Goal: Task Accomplishment & Management: Manage account settings

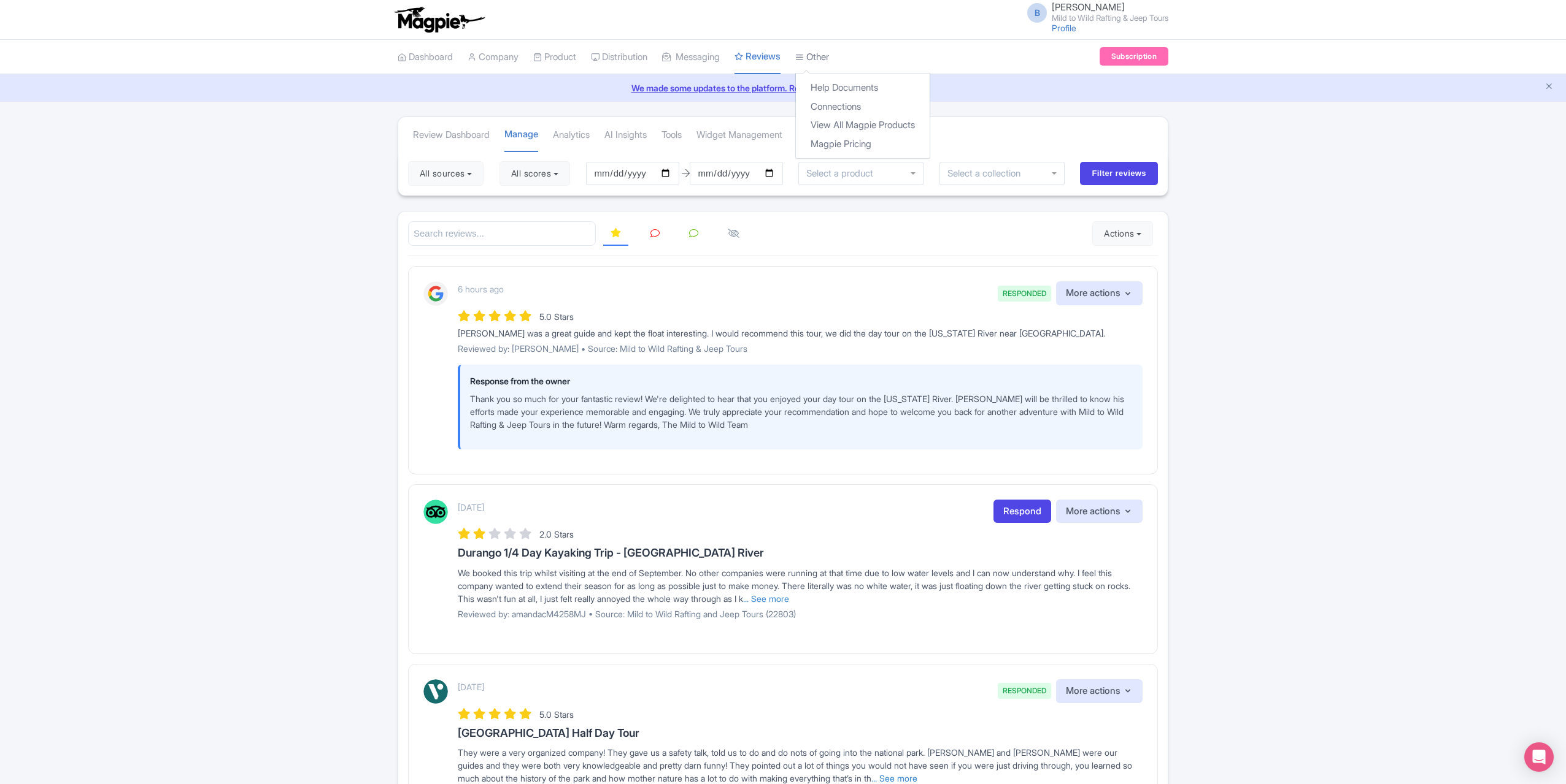
click at [825, 57] on link "Other" at bounding box center [812, 57] width 34 height 34
click at [847, 113] on link "Connections" at bounding box center [862, 107] width 133 height 19
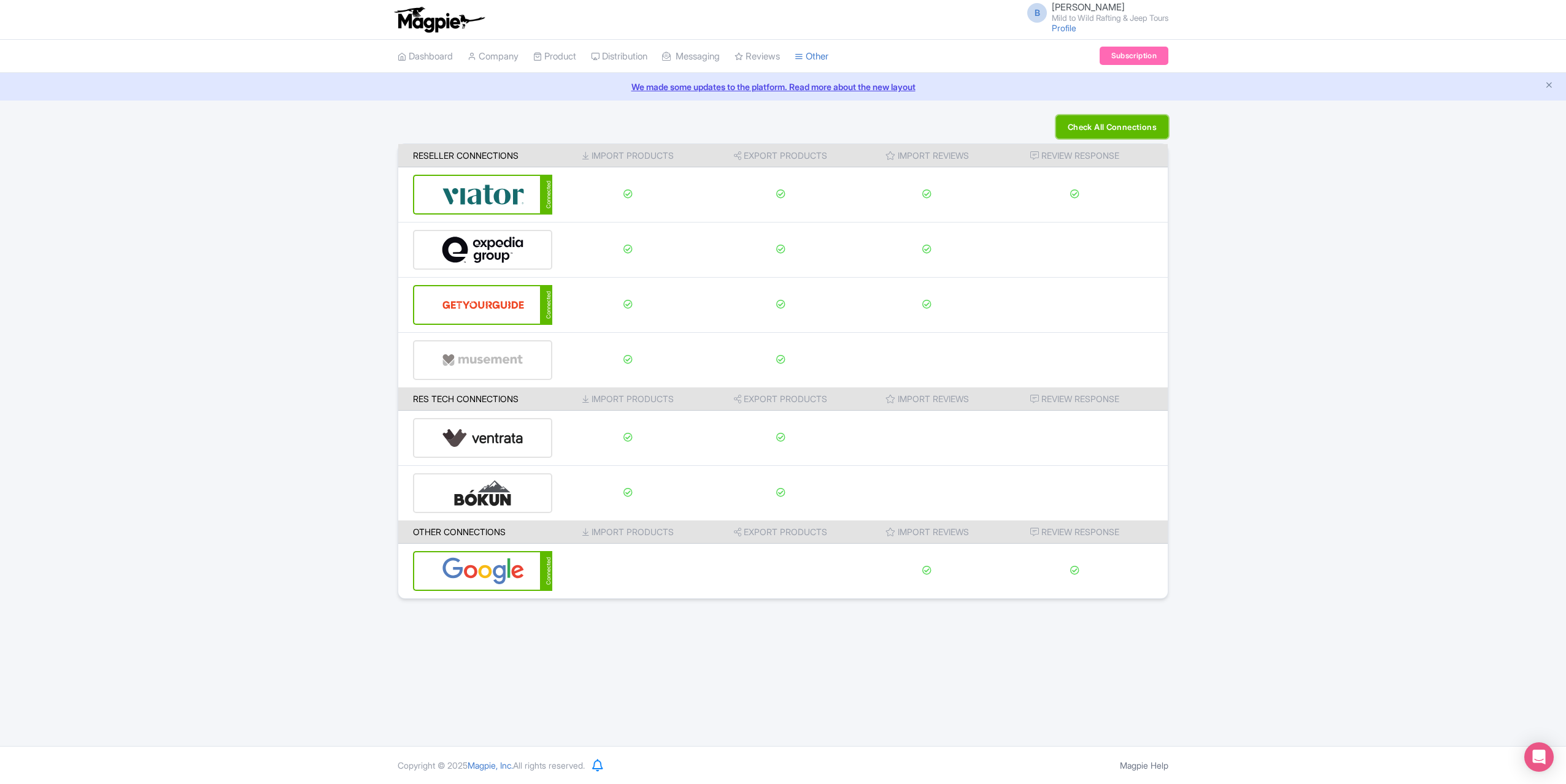
click at [1080, 124] on button "Check All Connections" at bounding box center [1111, 127] width 112 height 24
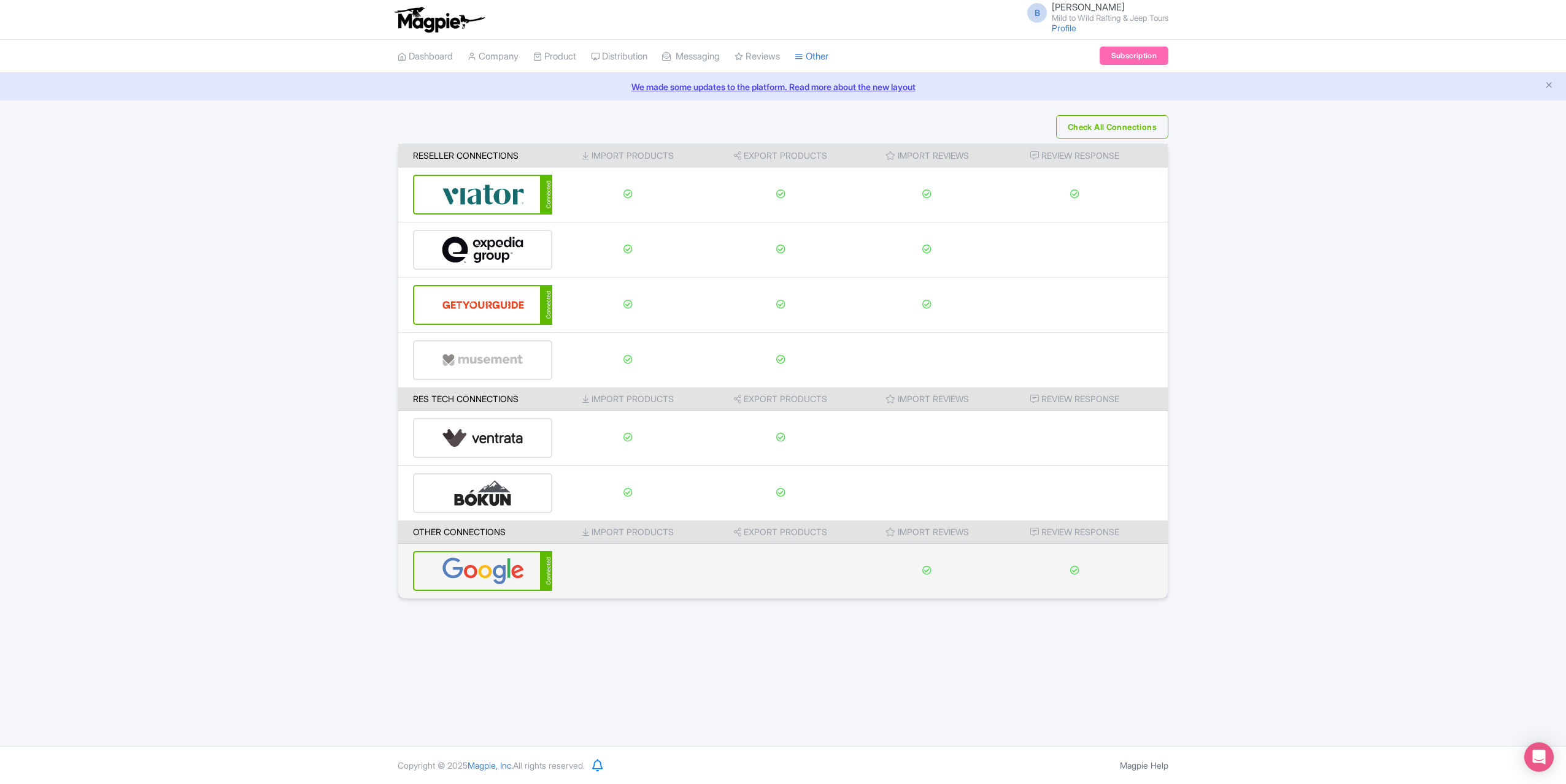
click at [510, 575] on img at bounding box center [483, 570] width 83 height 37
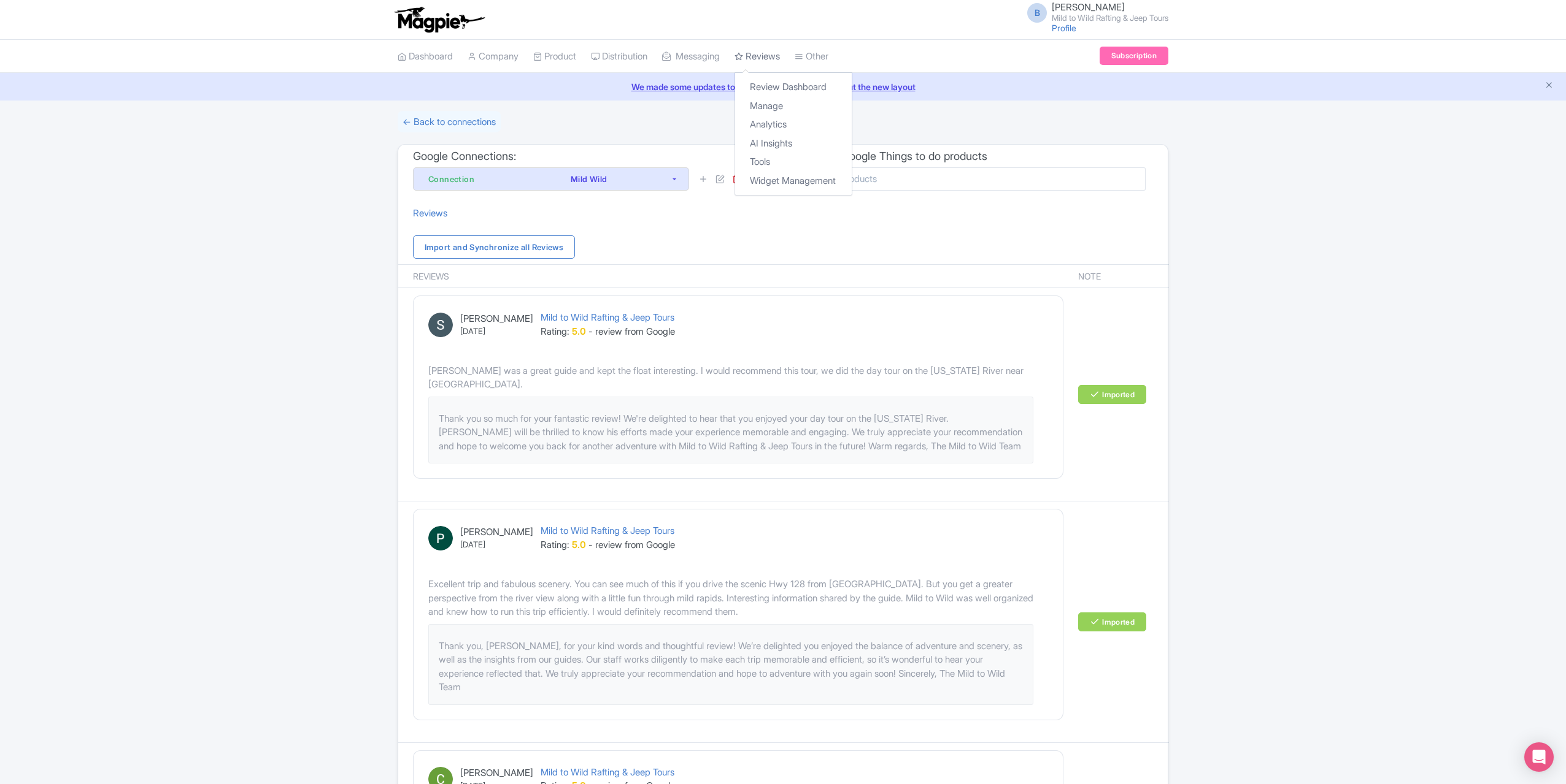
click at [767, 58] on link "Reviews" at bounding box center [757, 57] width 46 height 34
click at [775, 108] on link "Manage" at bounding box center [794, 106] width 117 height 19
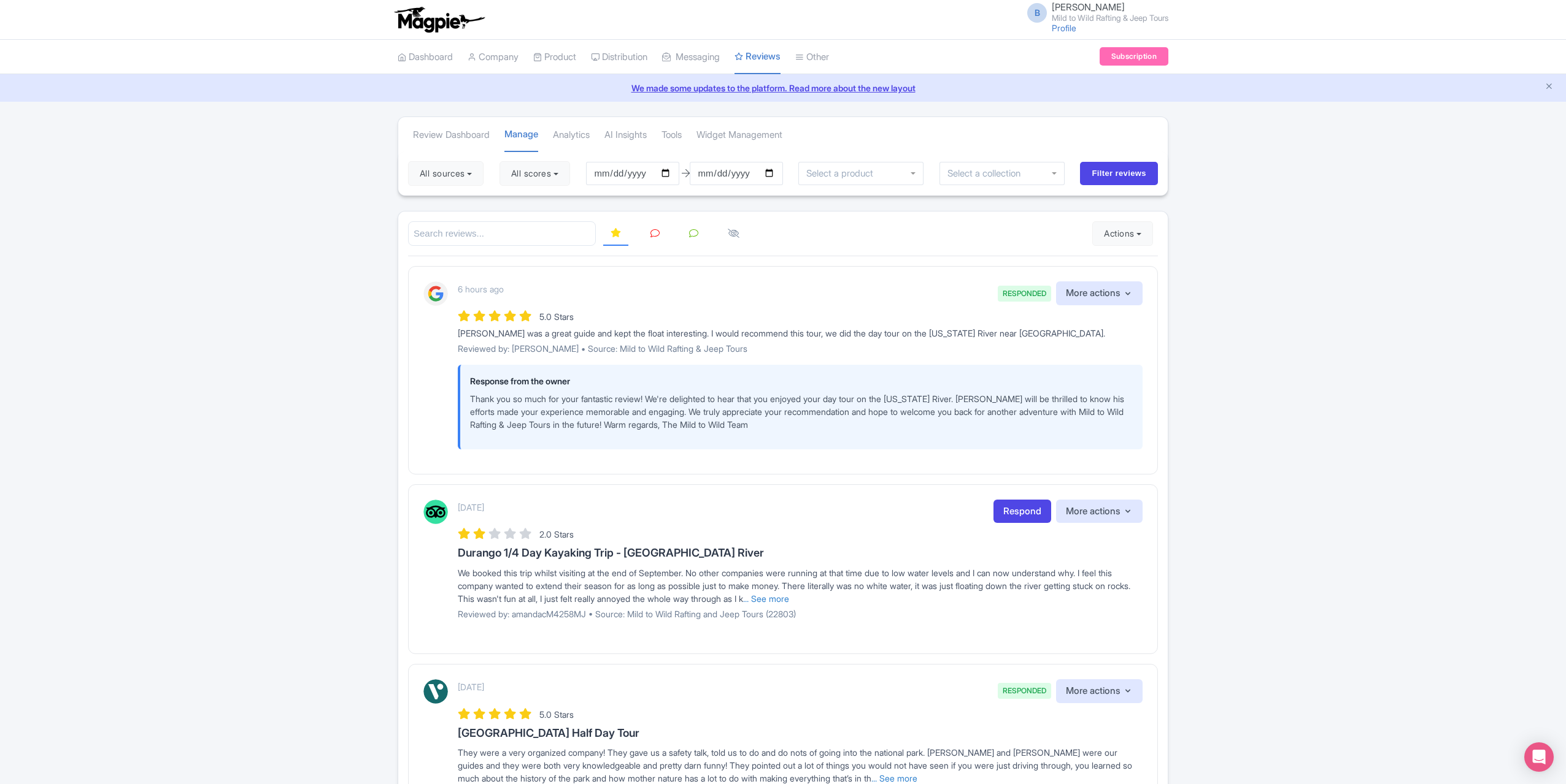
click at [650, 235] on icon at bounding box center [655, 234] width 9 height 9
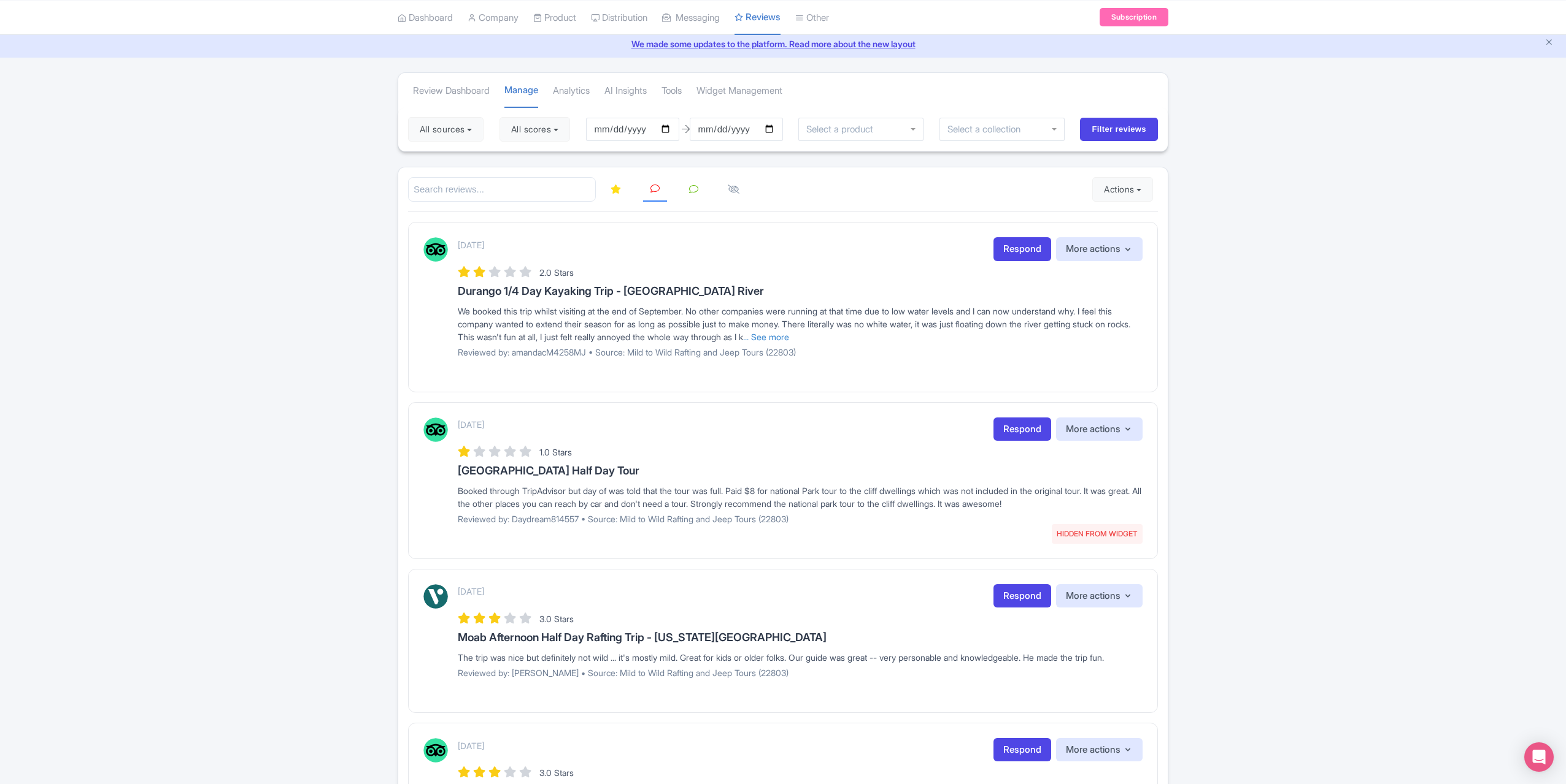
scroll to position [122, 0]
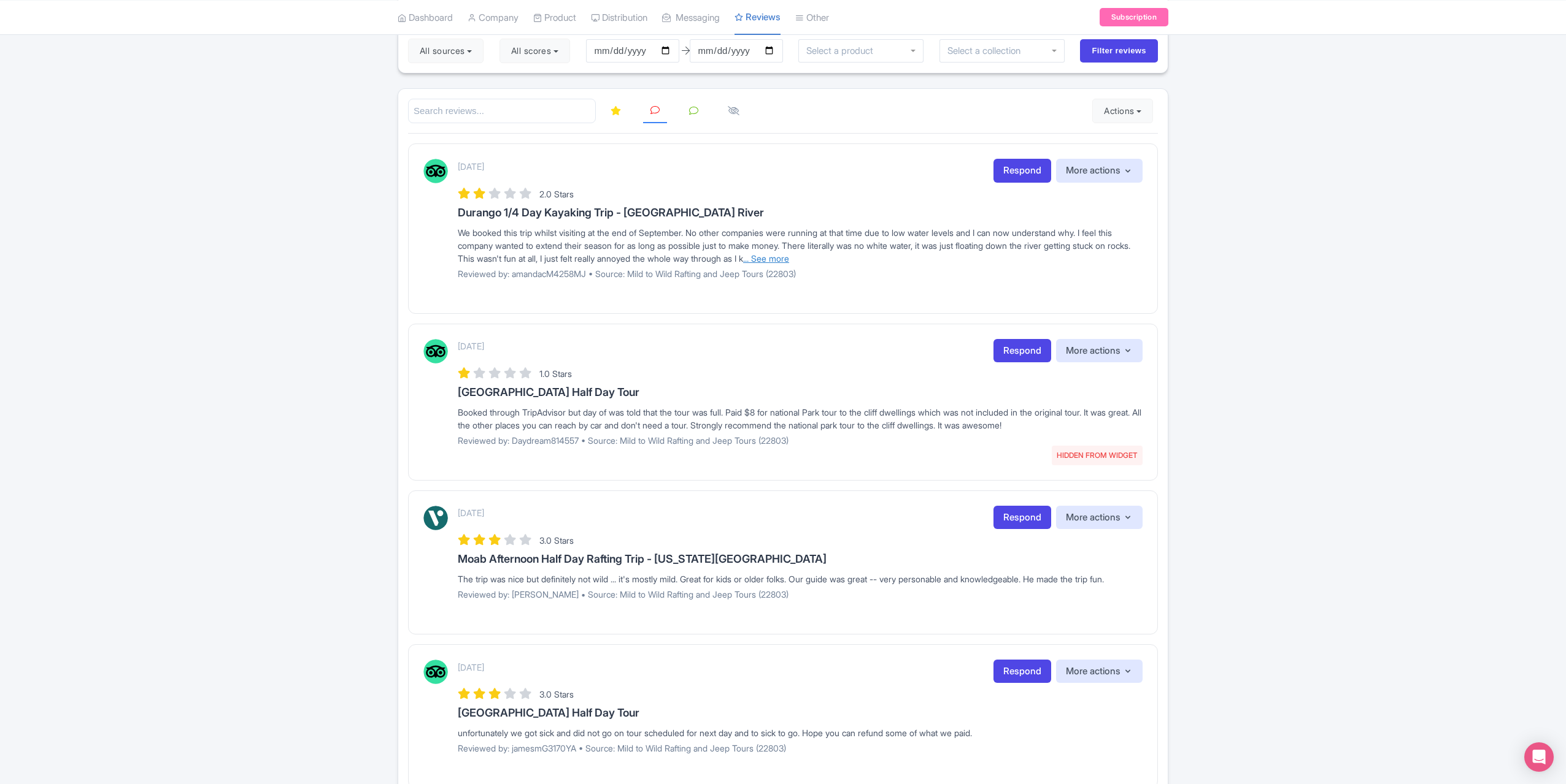
click at [789, 255] on link "... See more" at bounding box center [766, 257] width 46 height 10
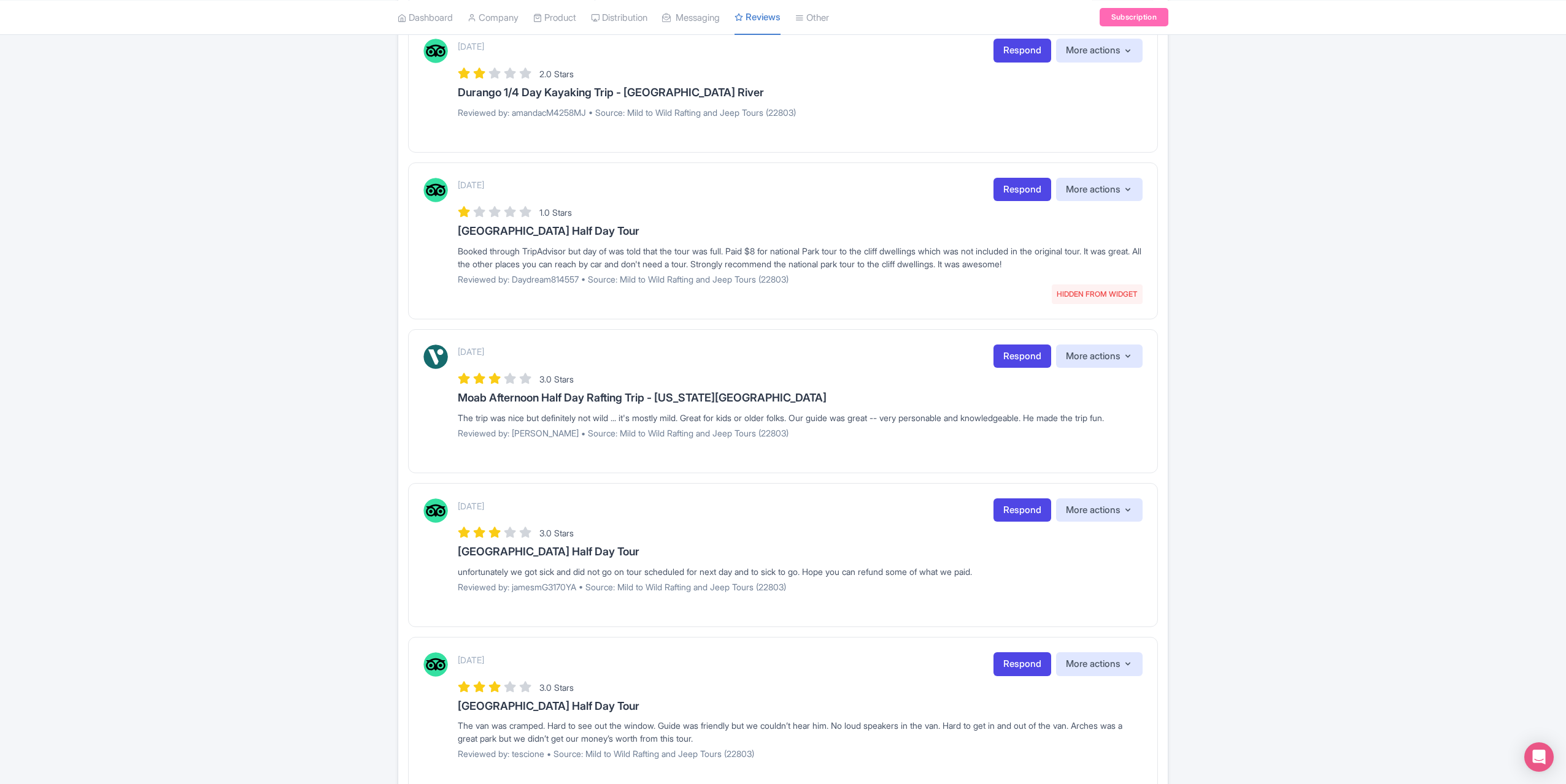
scroll to position [0, 0]
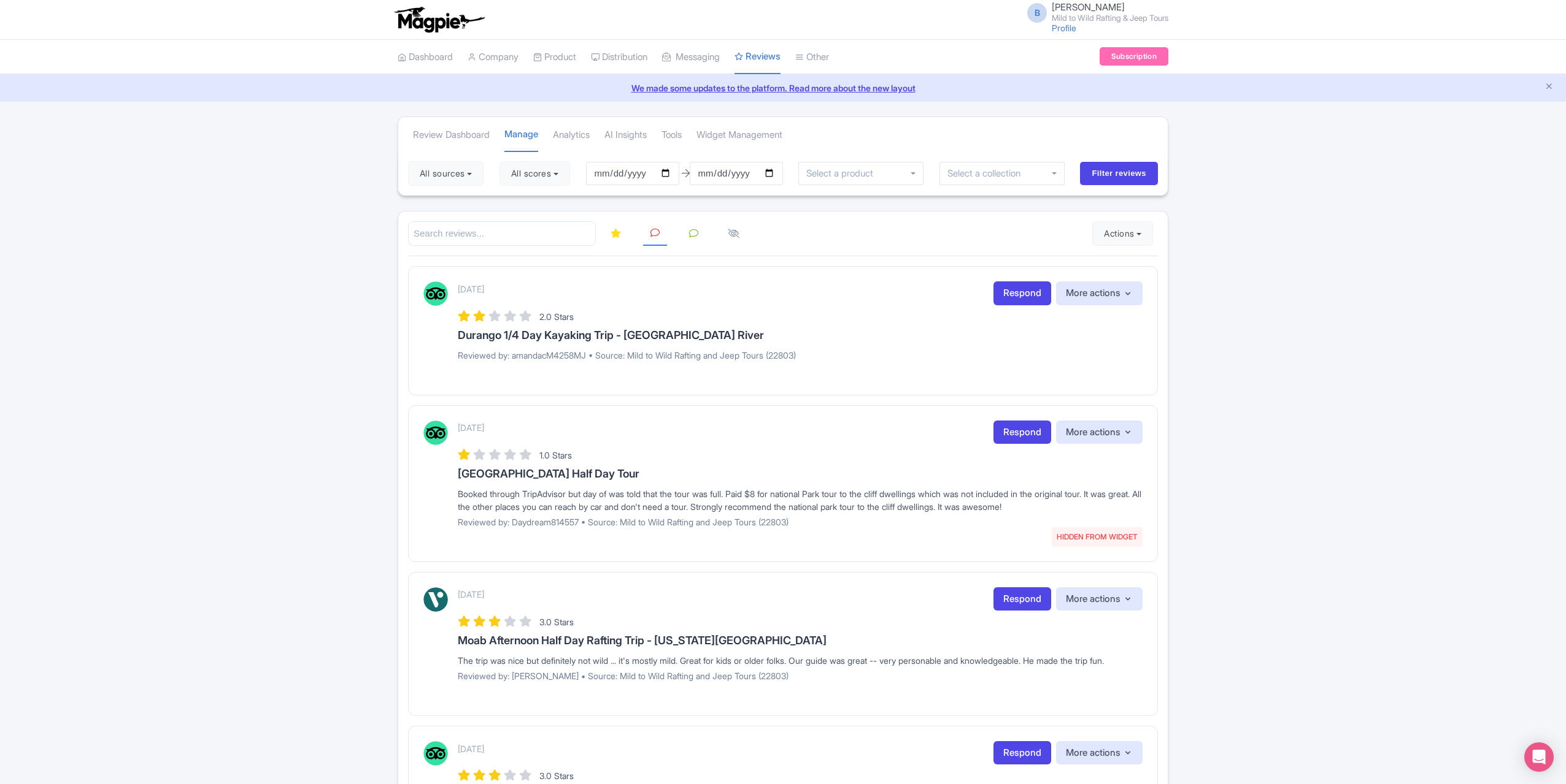
click at [701, 229] on link at bounding box center [693, 234] width 24 height 24
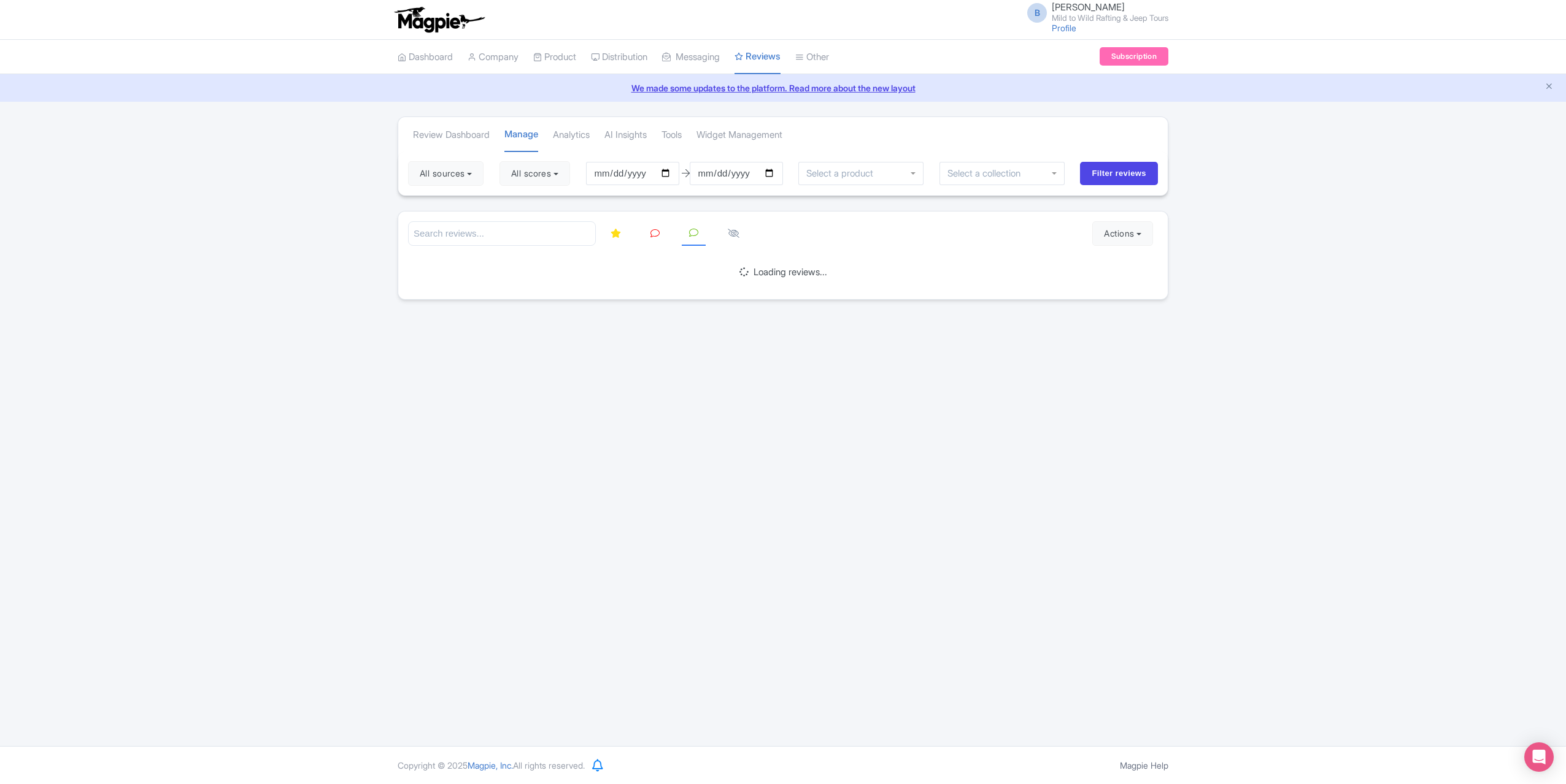
click at [668, 235] on li at bounding box center [655, 234] width 38 height 24
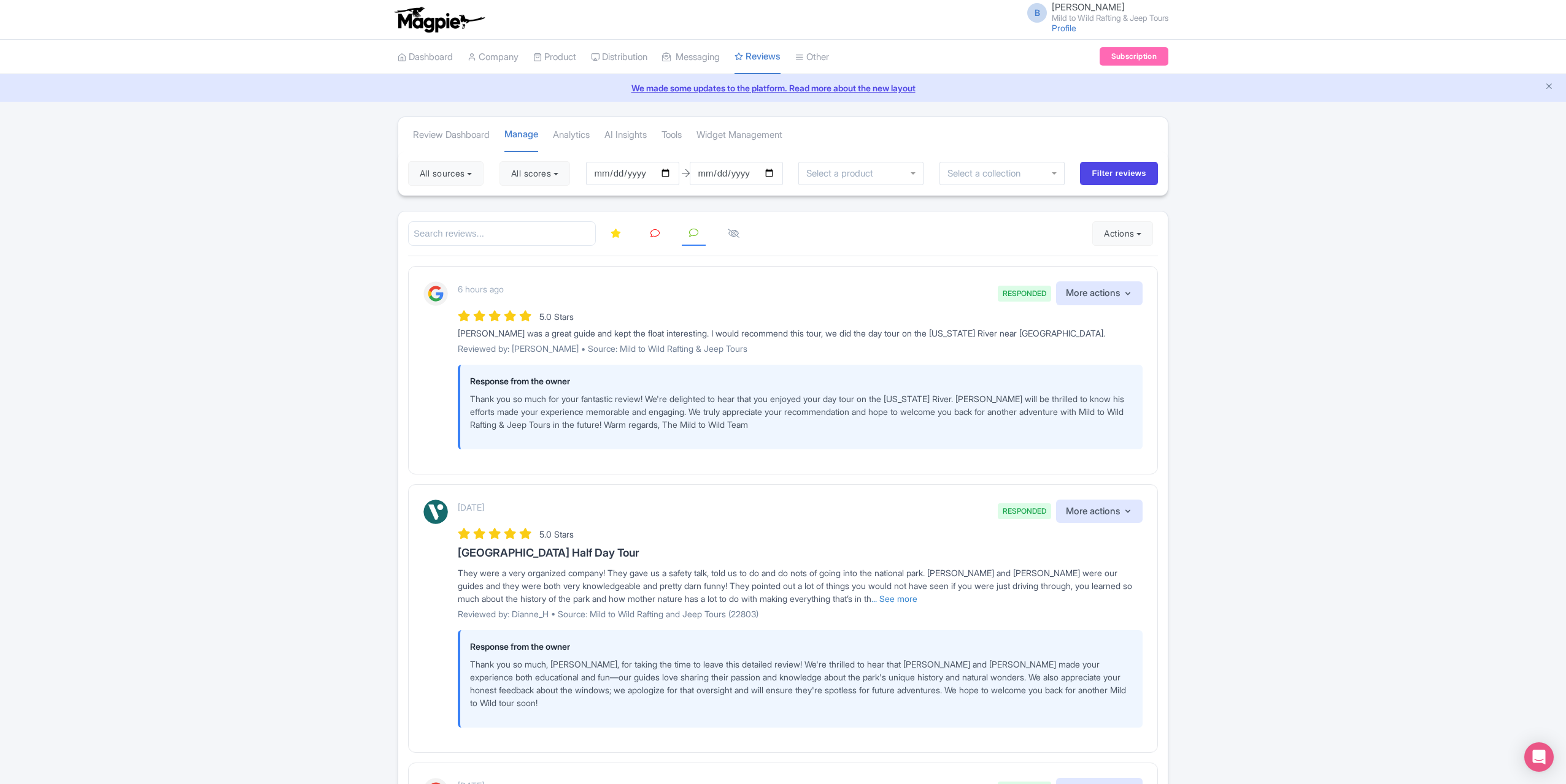
click at [646, 235] on link at bounding box center [655, 234] width 24 height 24
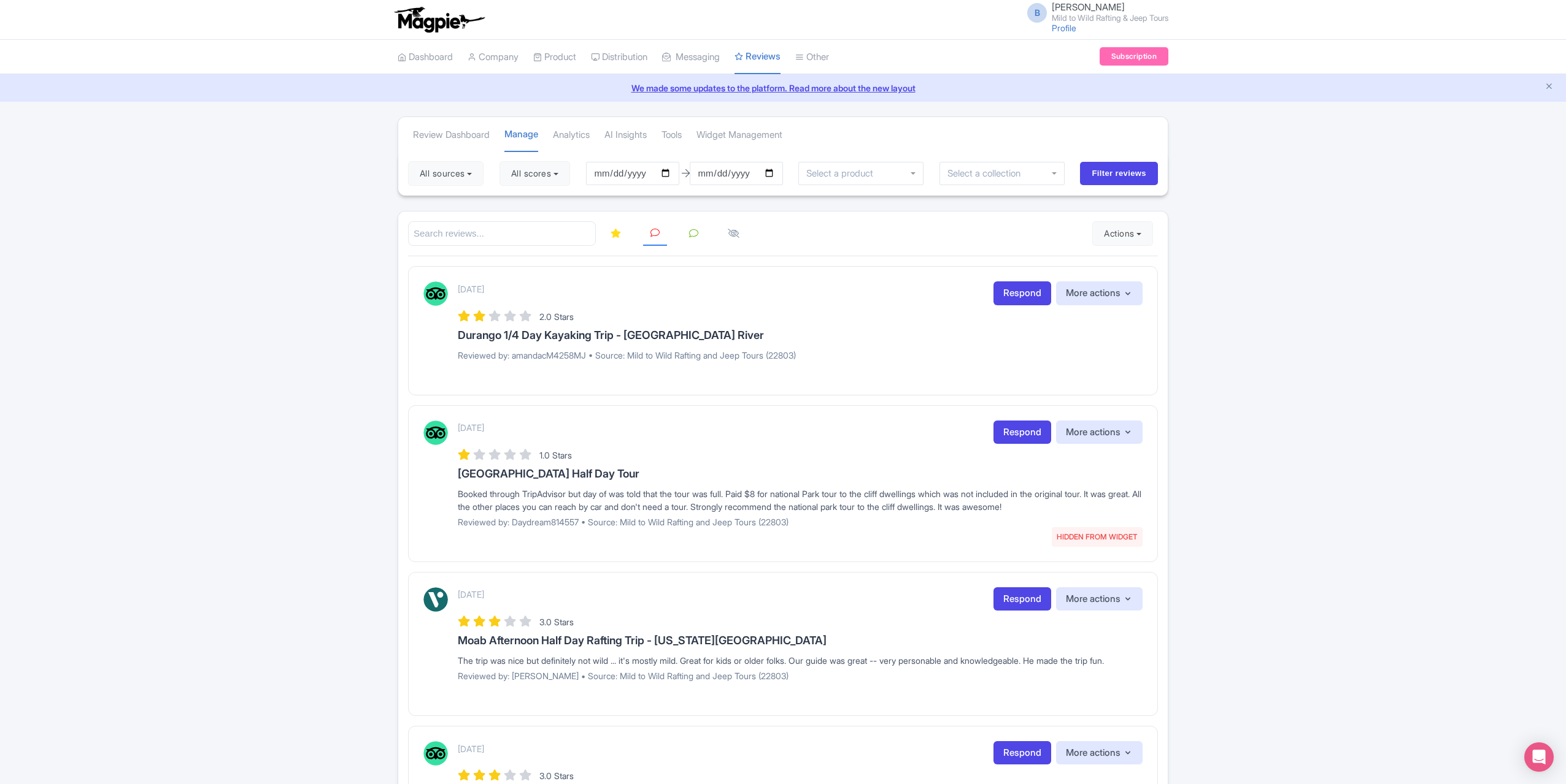
click at [825, 330] on h3 "Durango 1/4 Day Kayaking Trip - Lower Animas River" at bounding box center [800, 335] width 685 height 12
